Goal: Task Accomplishment & Management: Complete application form

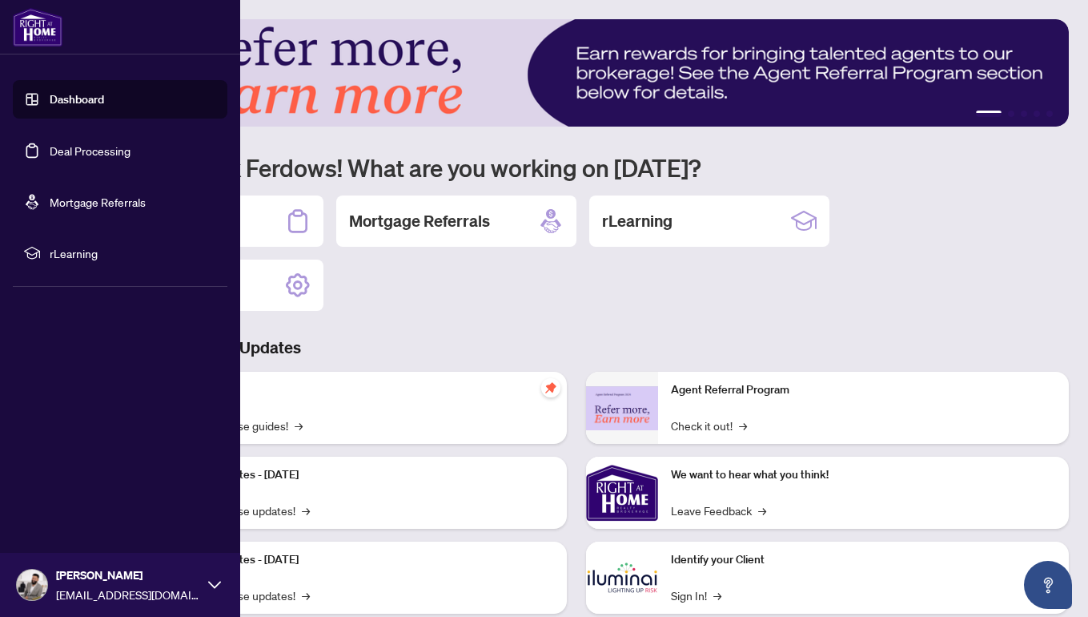
click at [63, 152] on link "Deal Processing" at bounding box center [90, 150] width 81 height 14
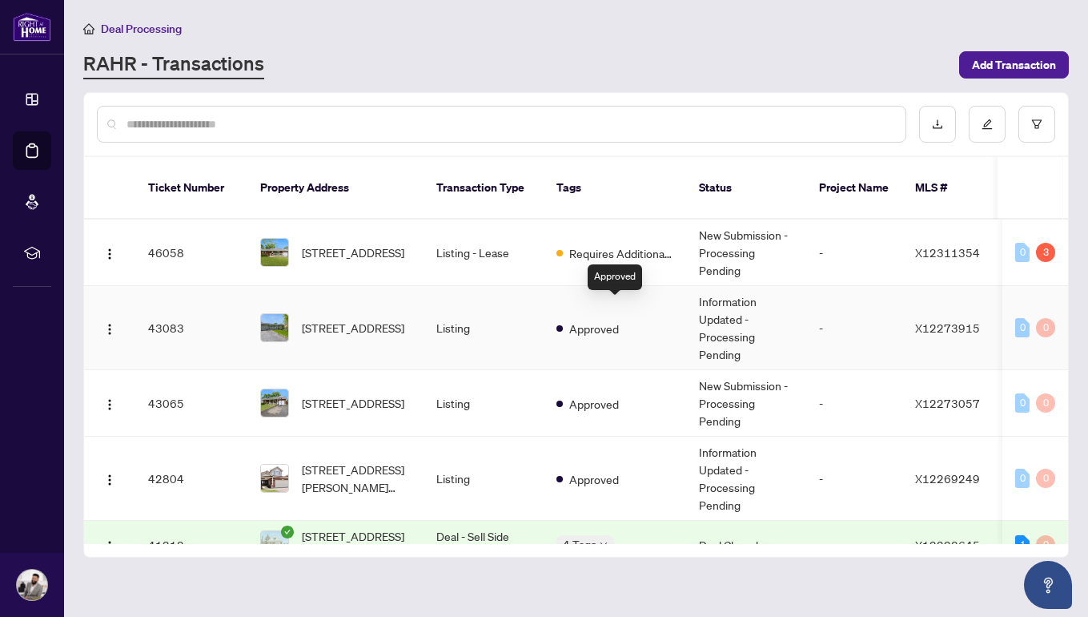
click at [619, 318] on div "Approved" at bounding box center [588, 327] width 62 height 19
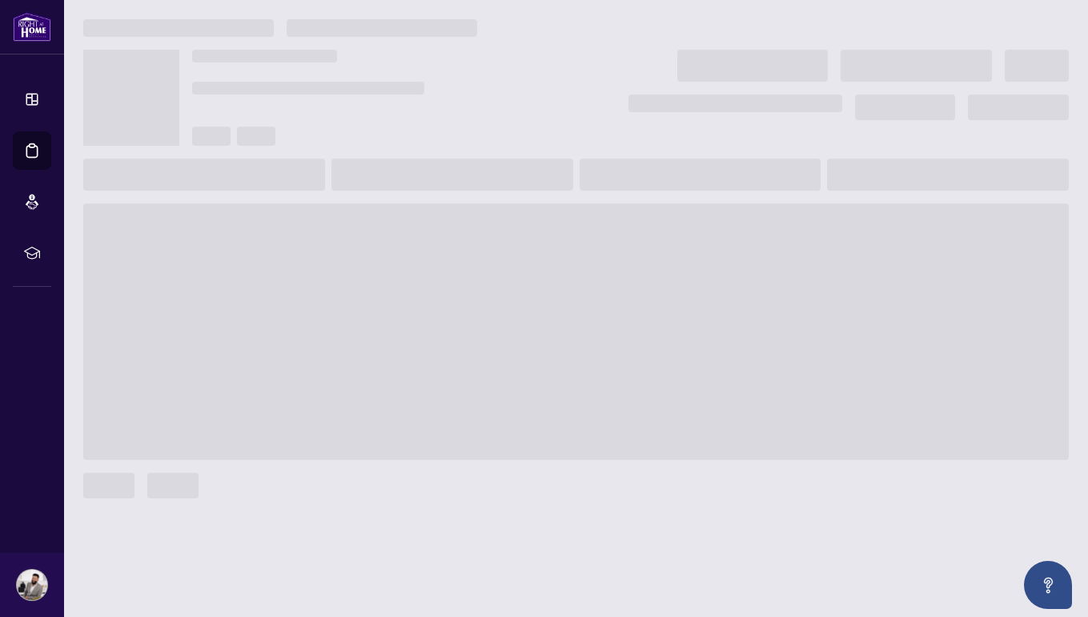
click at [645, 308] on span at bounding box center [576, 331] width 986 height 256
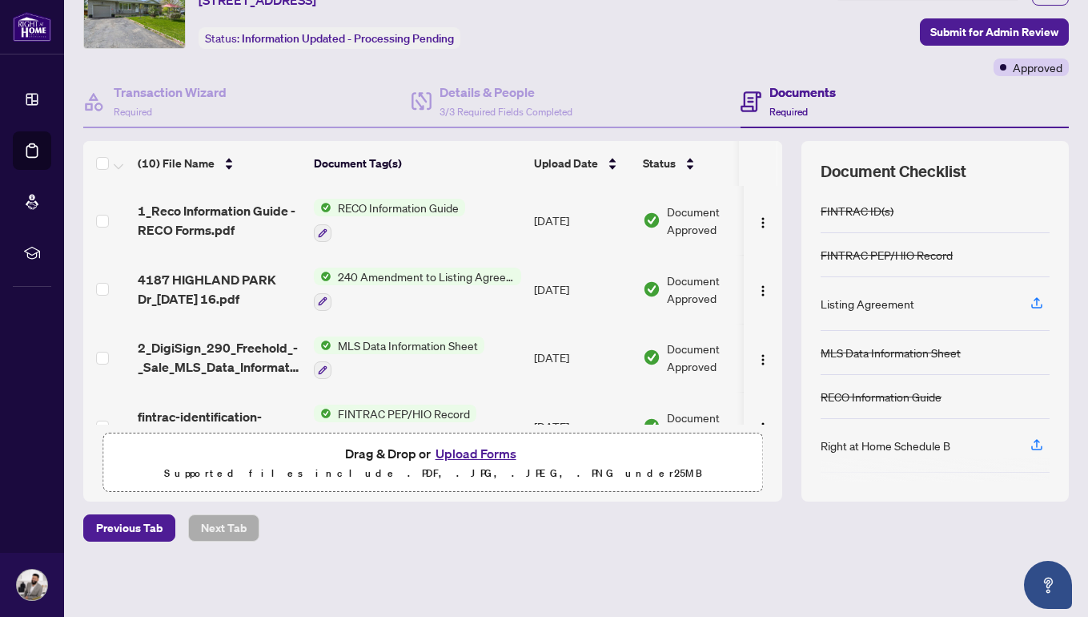
scroll to position [78, 0]
click at [486, 452] on button "Upload Forms" at bounding box center [476, 454] width 90 height 21
click at [470, 454] on button "Upload Forms" at bounding box center [476, 454] width 90 height 21
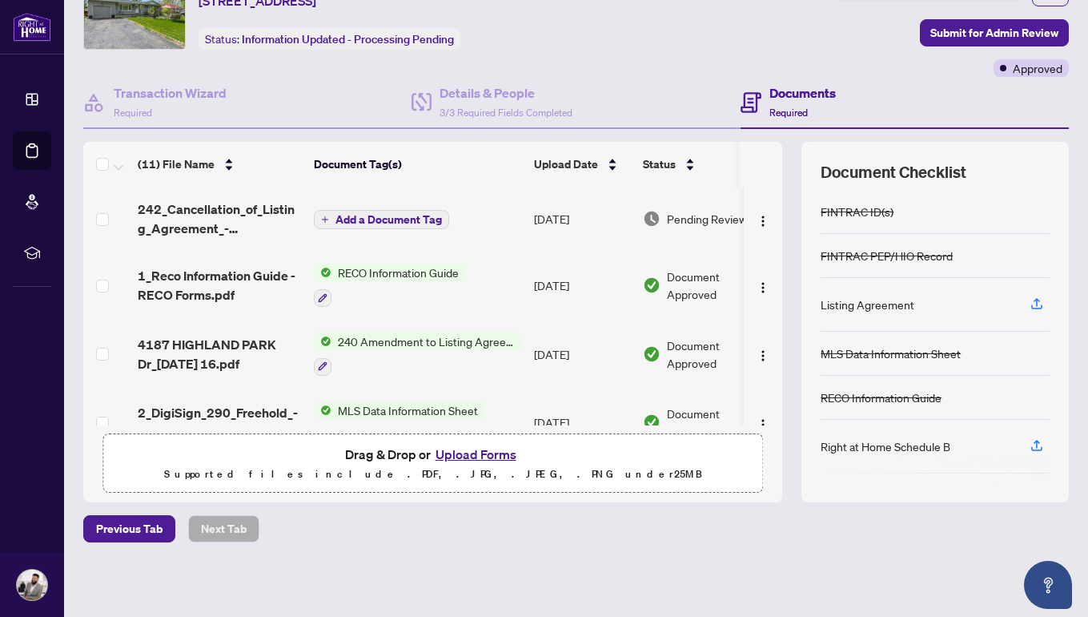
scroll to position [0, 0]
click at [400, 219] on span "Add a Document Tag" at bounding box center [389, 219] width 107 height 11
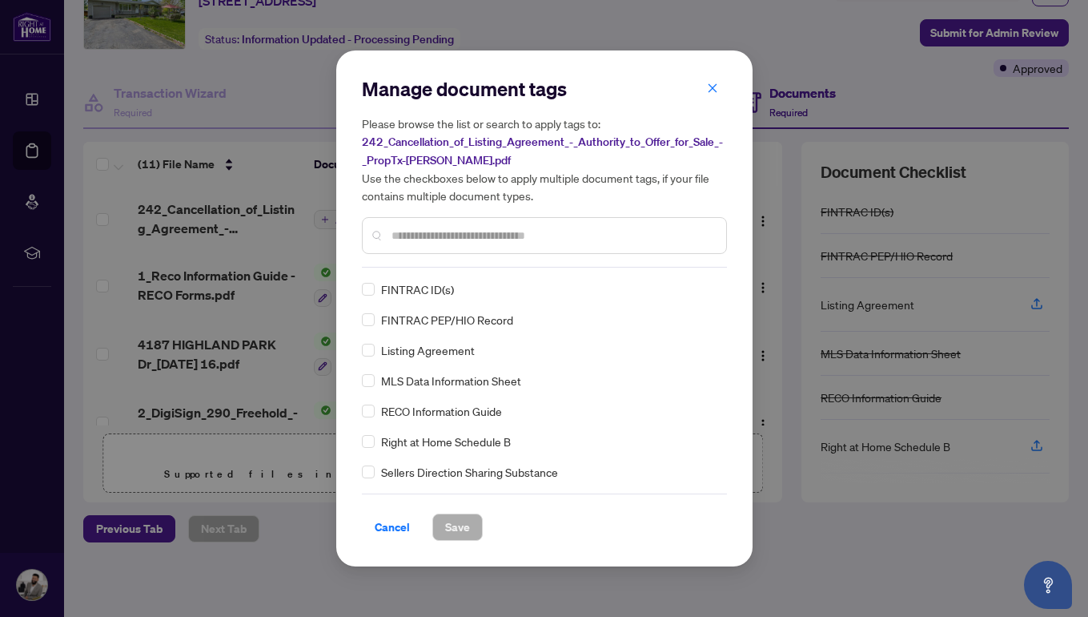
click at [485, 233] on input "text" at bounding box center [553, 236] width 322 height 18
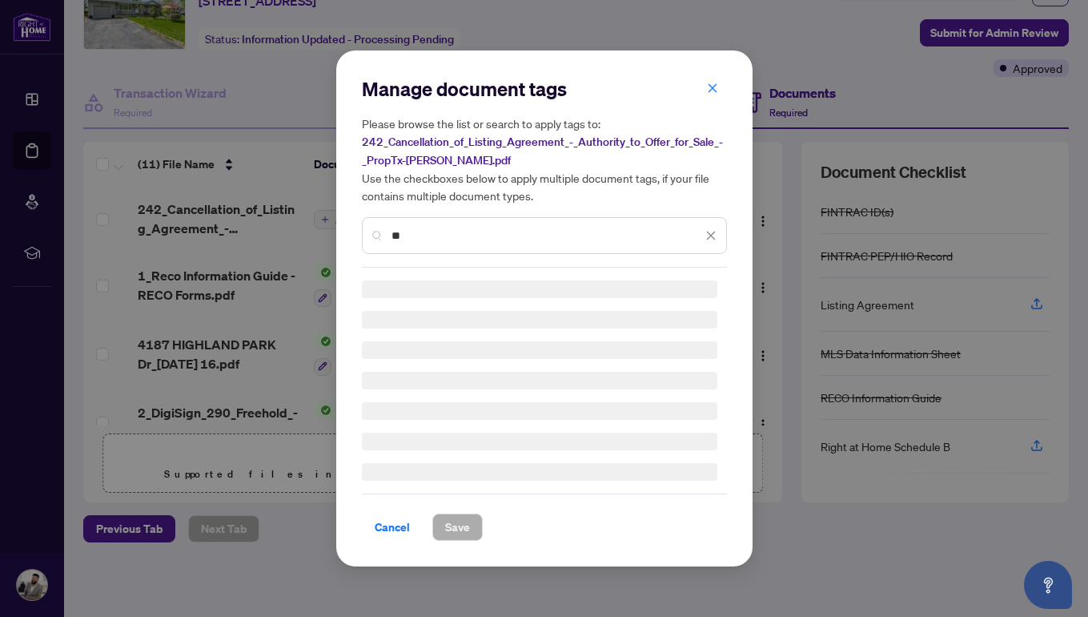
type input "*"
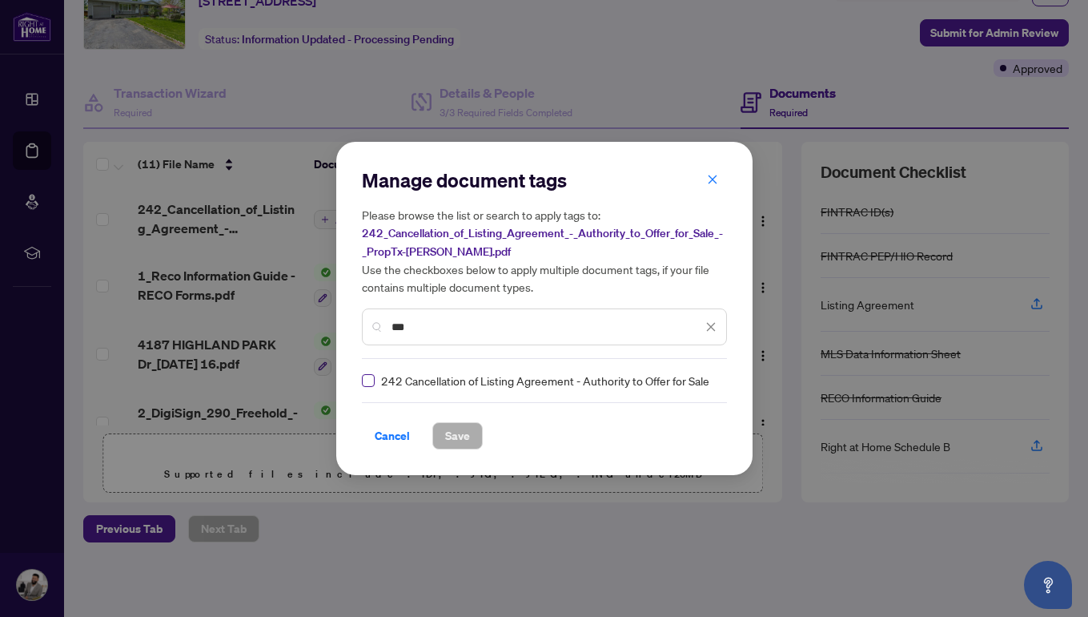
type input "***"
click at [372, 374] on span at bounding box center [368, 380] width 13 height 13
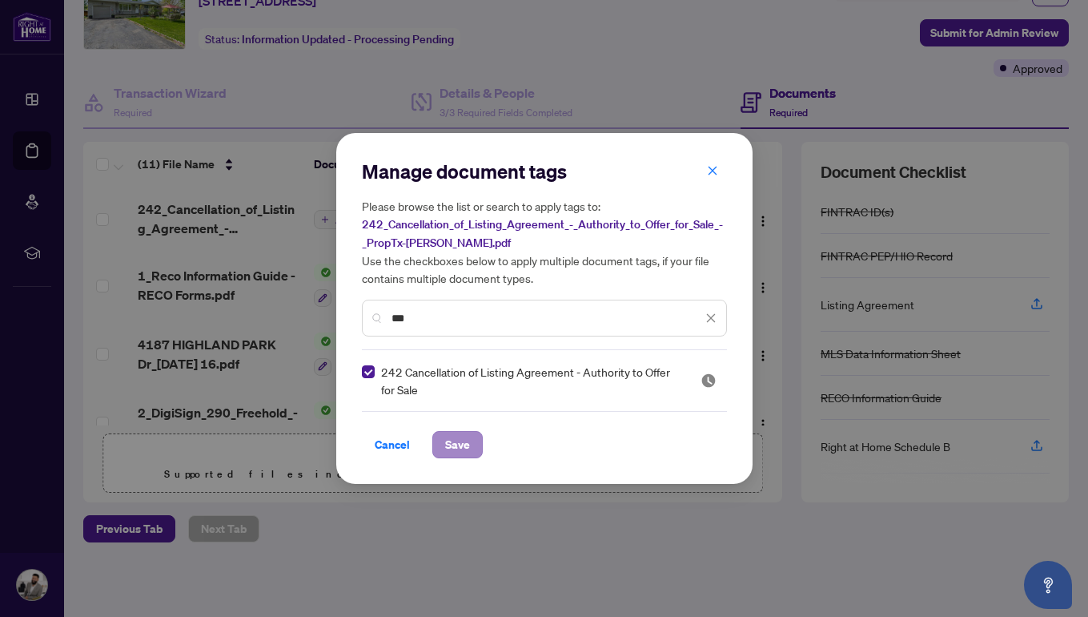
click at [446, 441] on span "Save" at bounding box center [457, 445] width 25 height 26
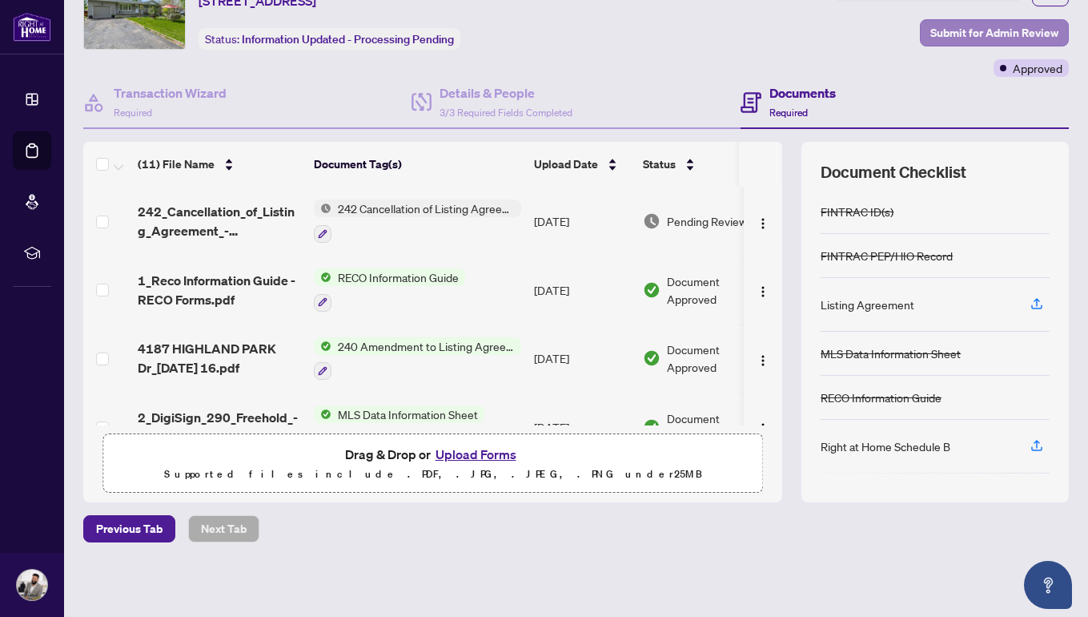
click at [987, 38] on span "Submit for Admin Review" at bounding box center [995, 33] width 128 height 26
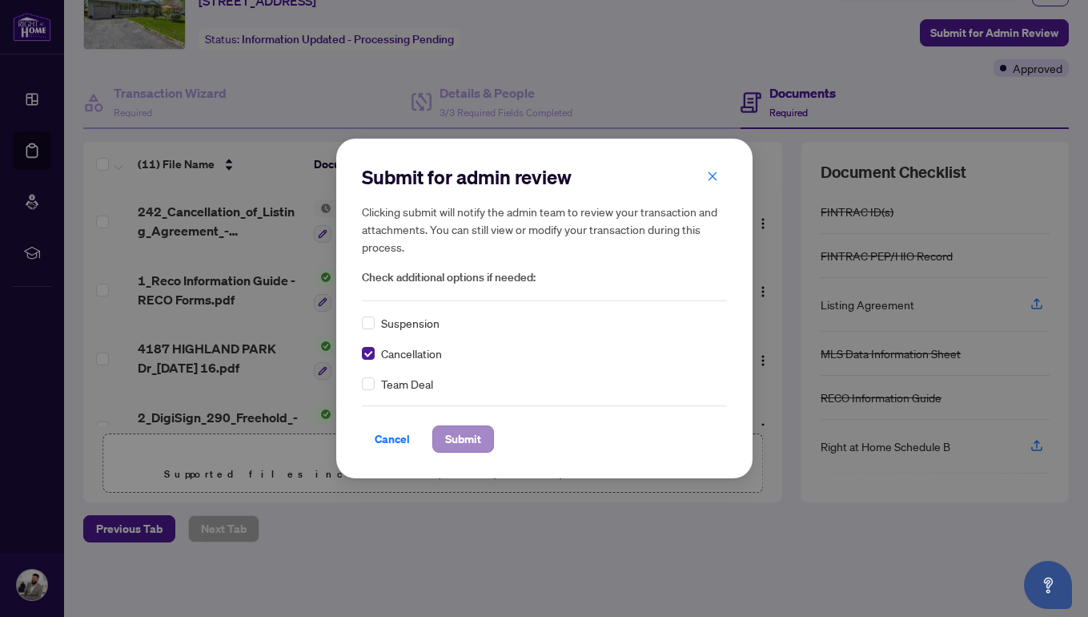
click at [467, 440] on span "Submit" at bounding box center [463, 439] width 36 height 26
